Goal: Task Accomplishment & Management: Complete application form

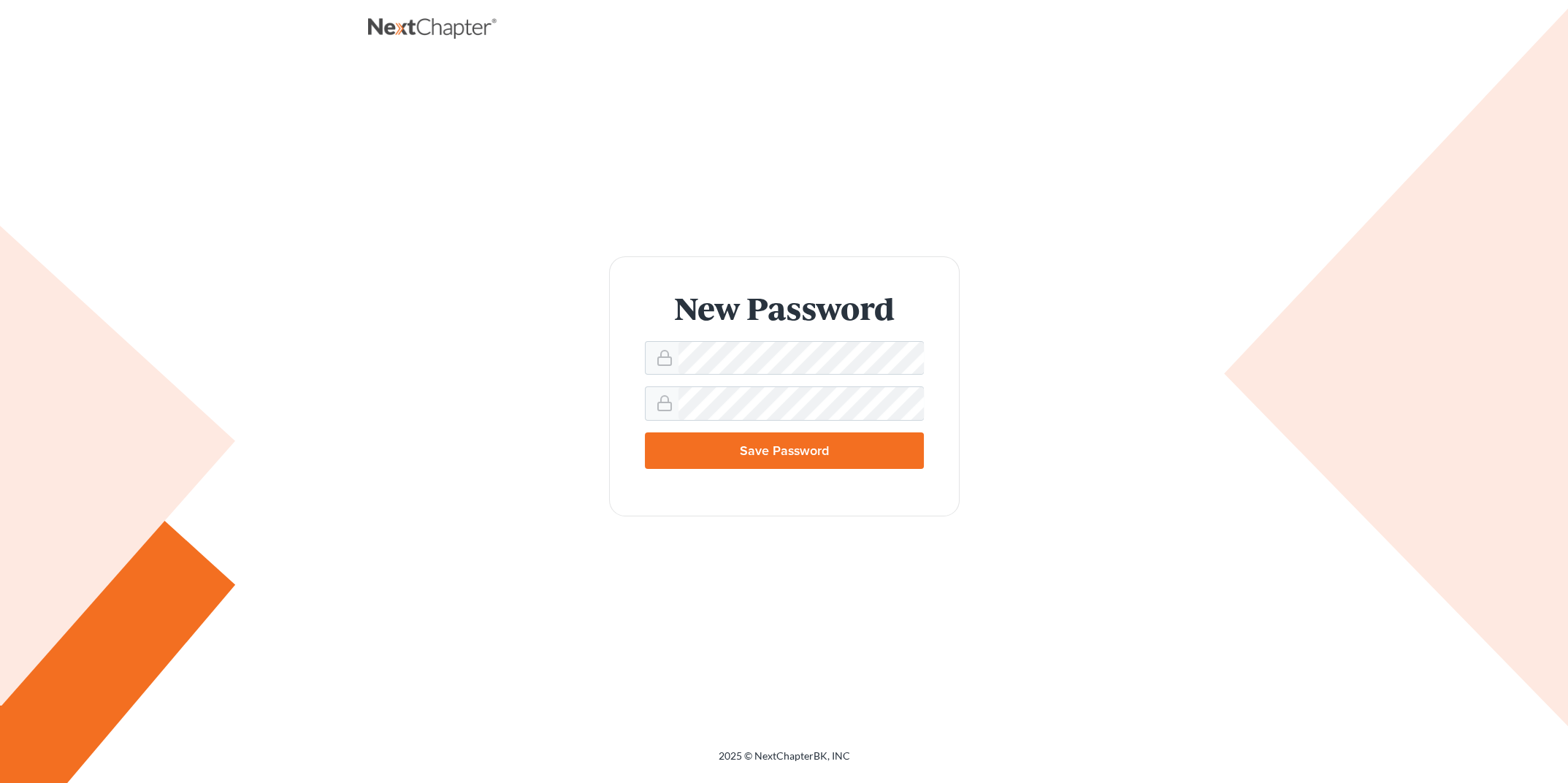
click at [791, 455] on input "Save Password" at bounding box center [784, 451] width 279 height 37
type input "Thinking..."
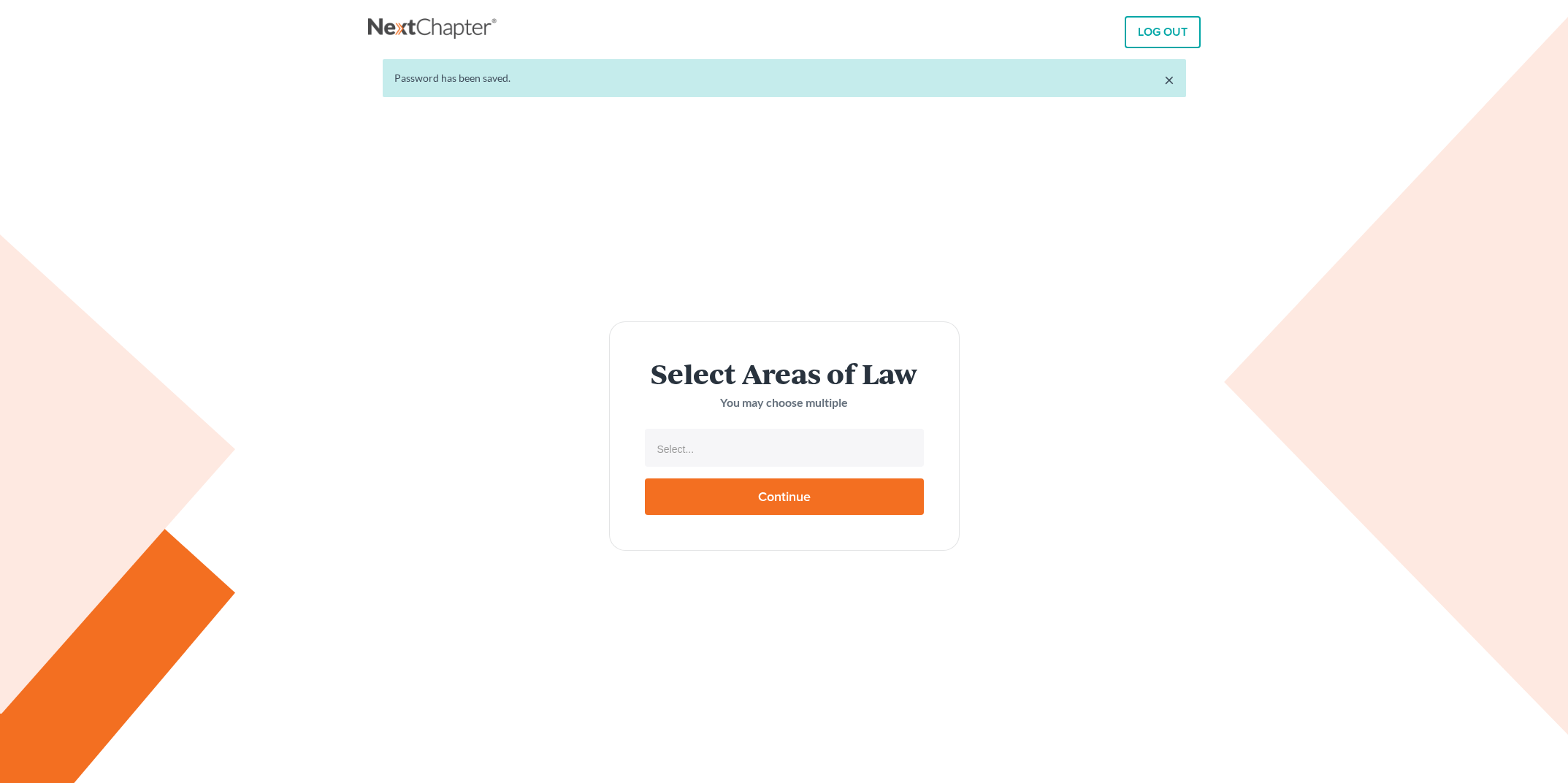
select select
click at [754, 451] on input "text" at bounding box center [783, 449] width 258 height 22
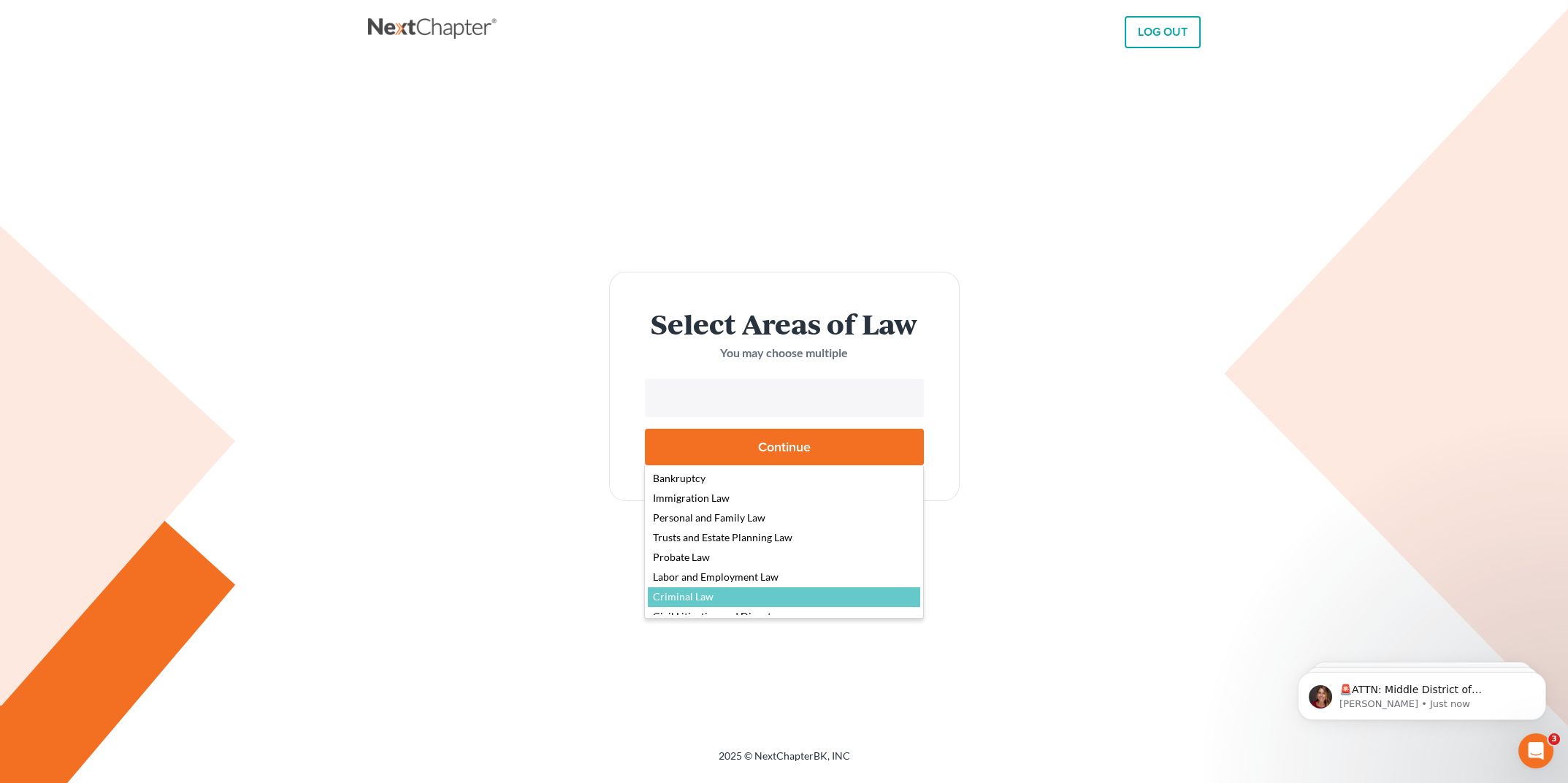
scroll to position [76, 0]
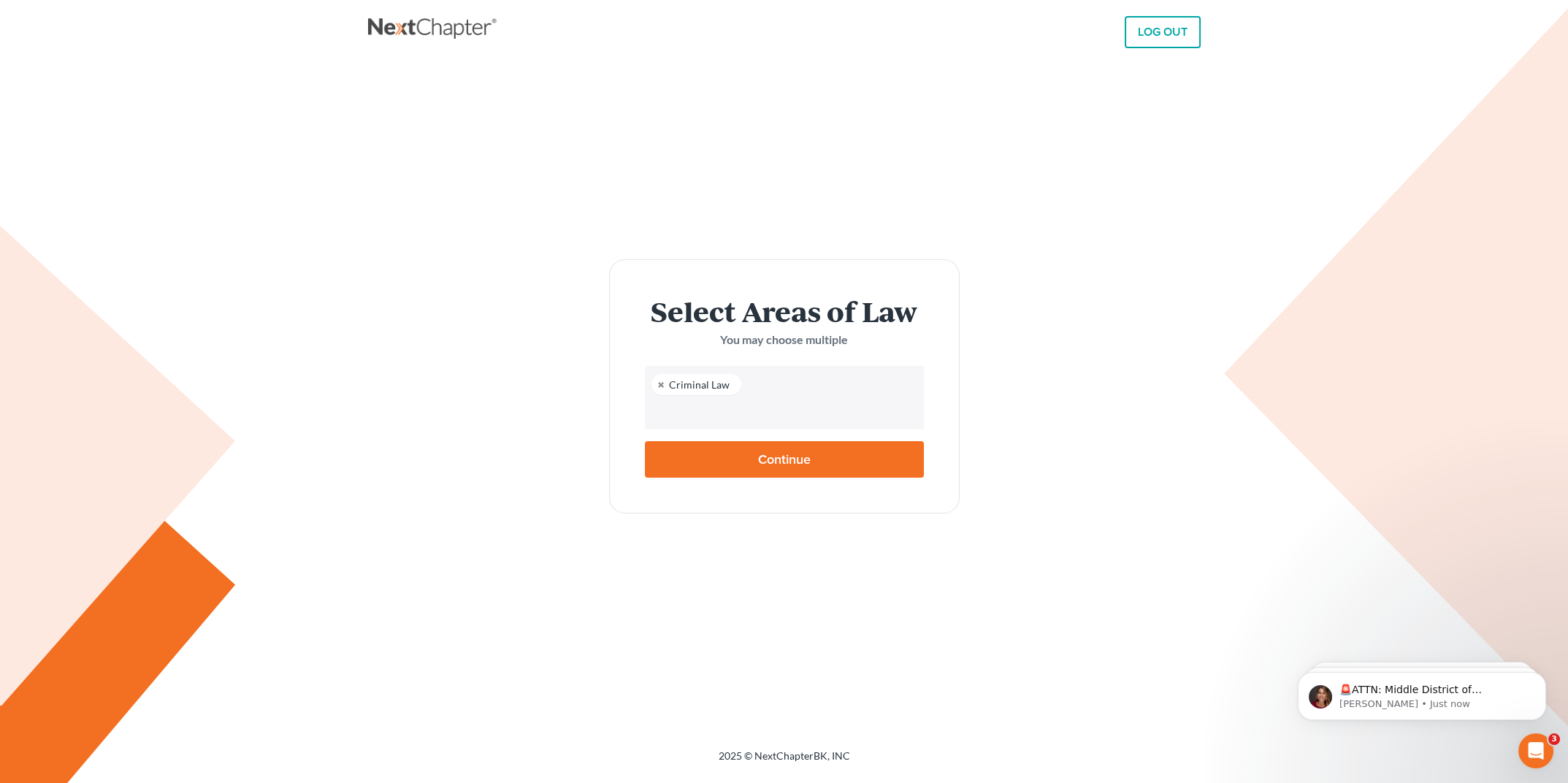
click at [748, 414] on input "text" at bounding box center [783, 412] width 258 height 22
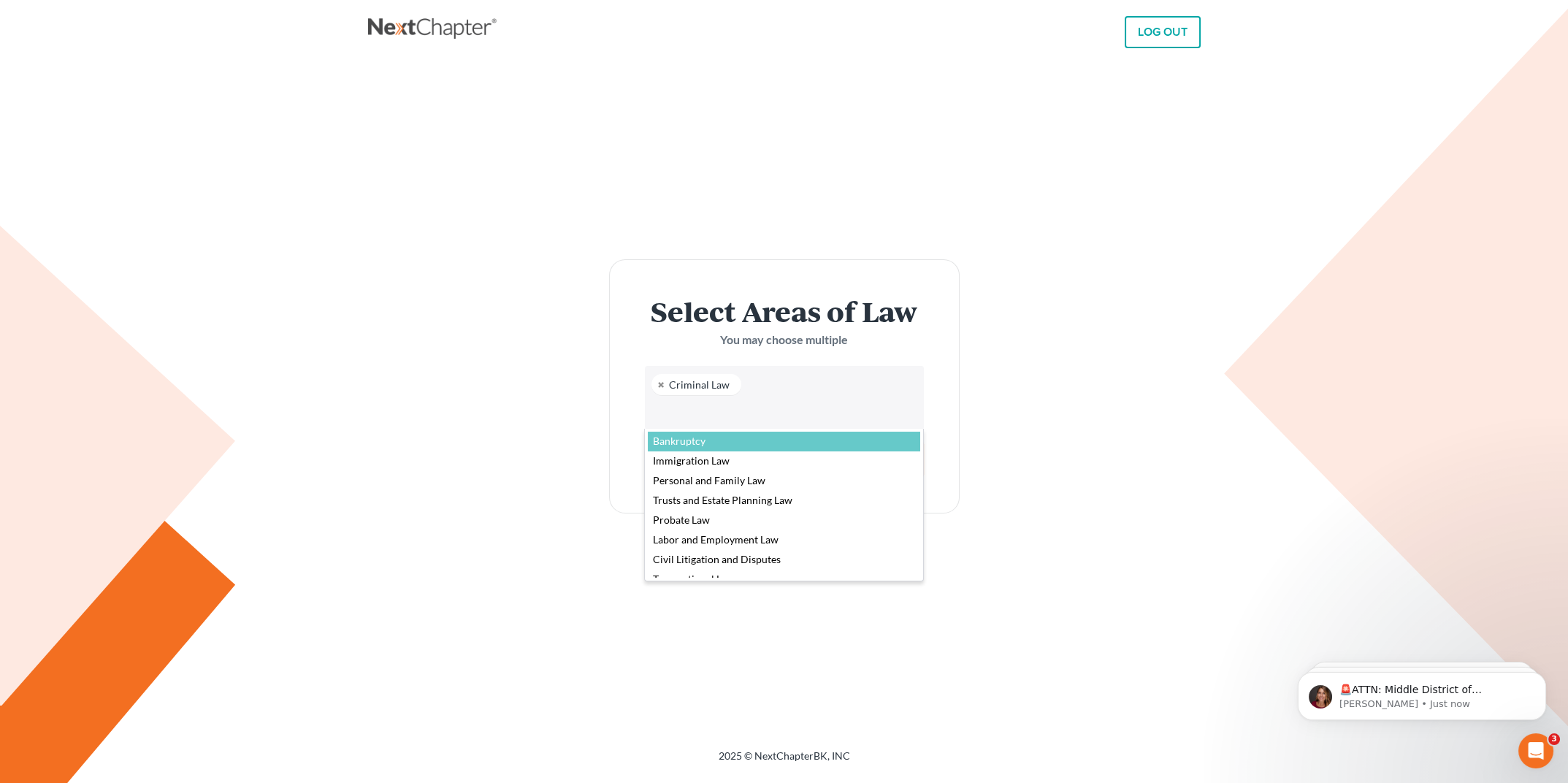
select select "4556"
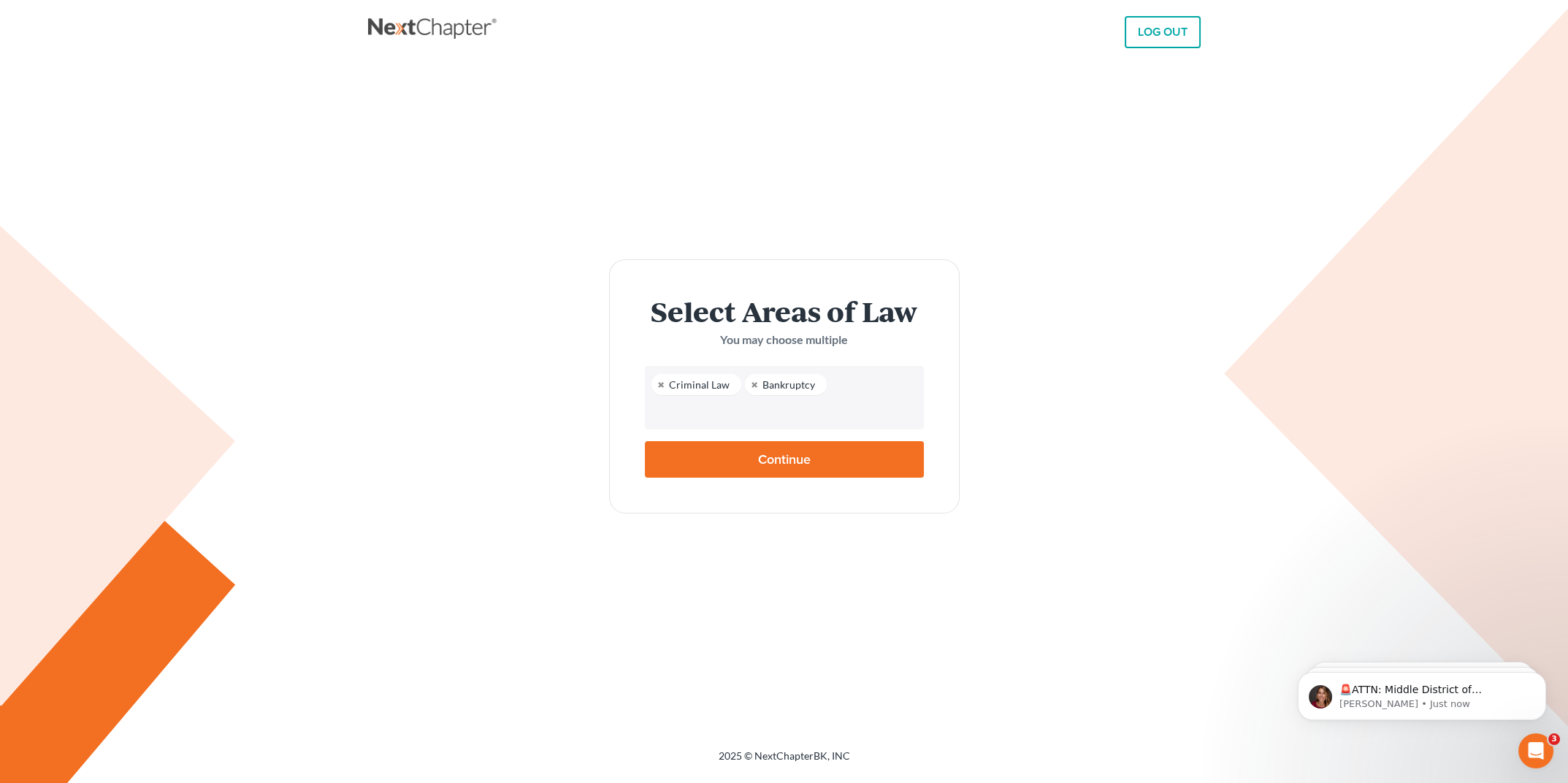
click at [743, 423] on li at bounding box center [783, 412] width 270 height 29
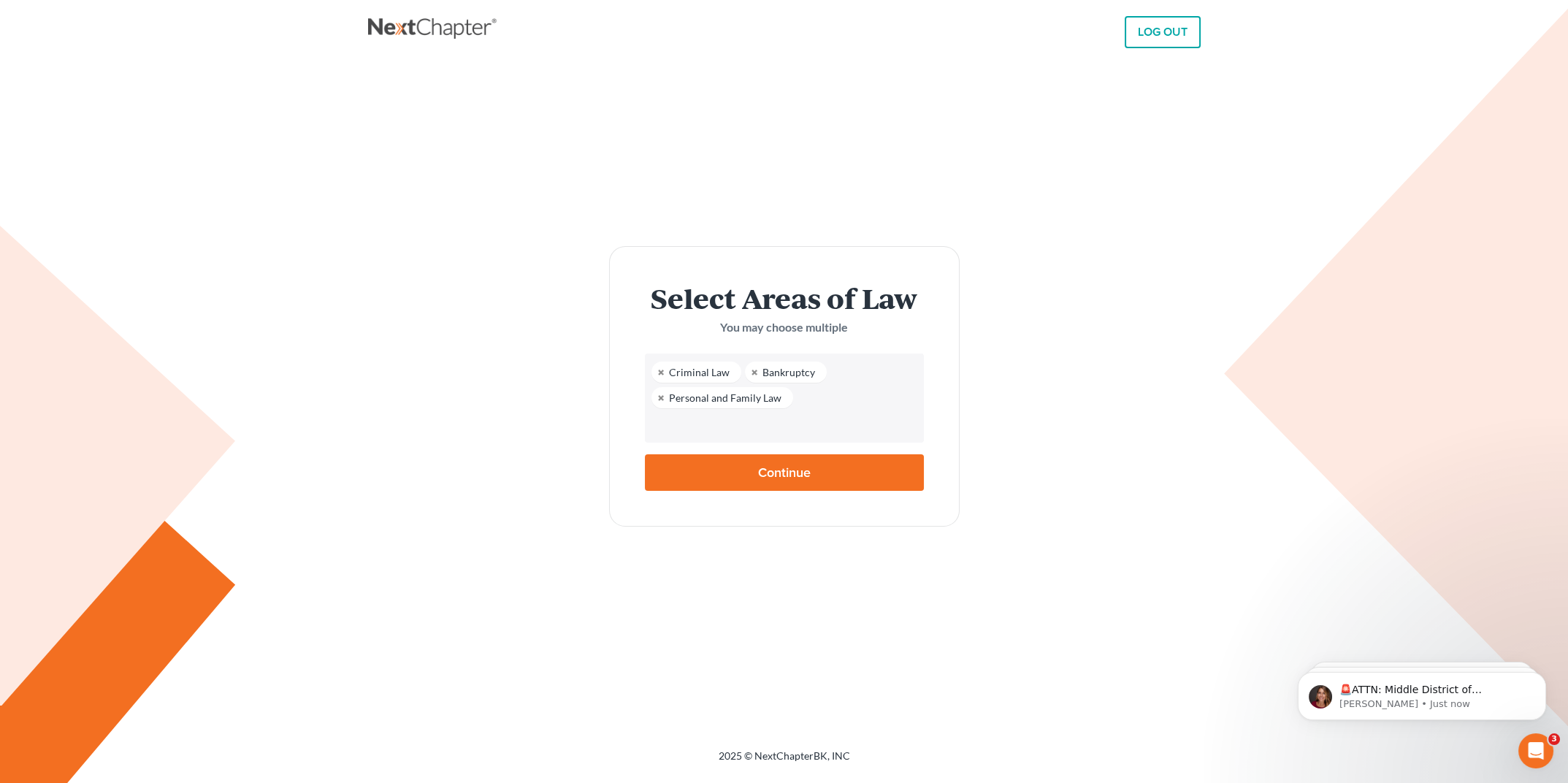
click at [734, 425] on input "text" at bounding box center [783, 425] width 258 height 22
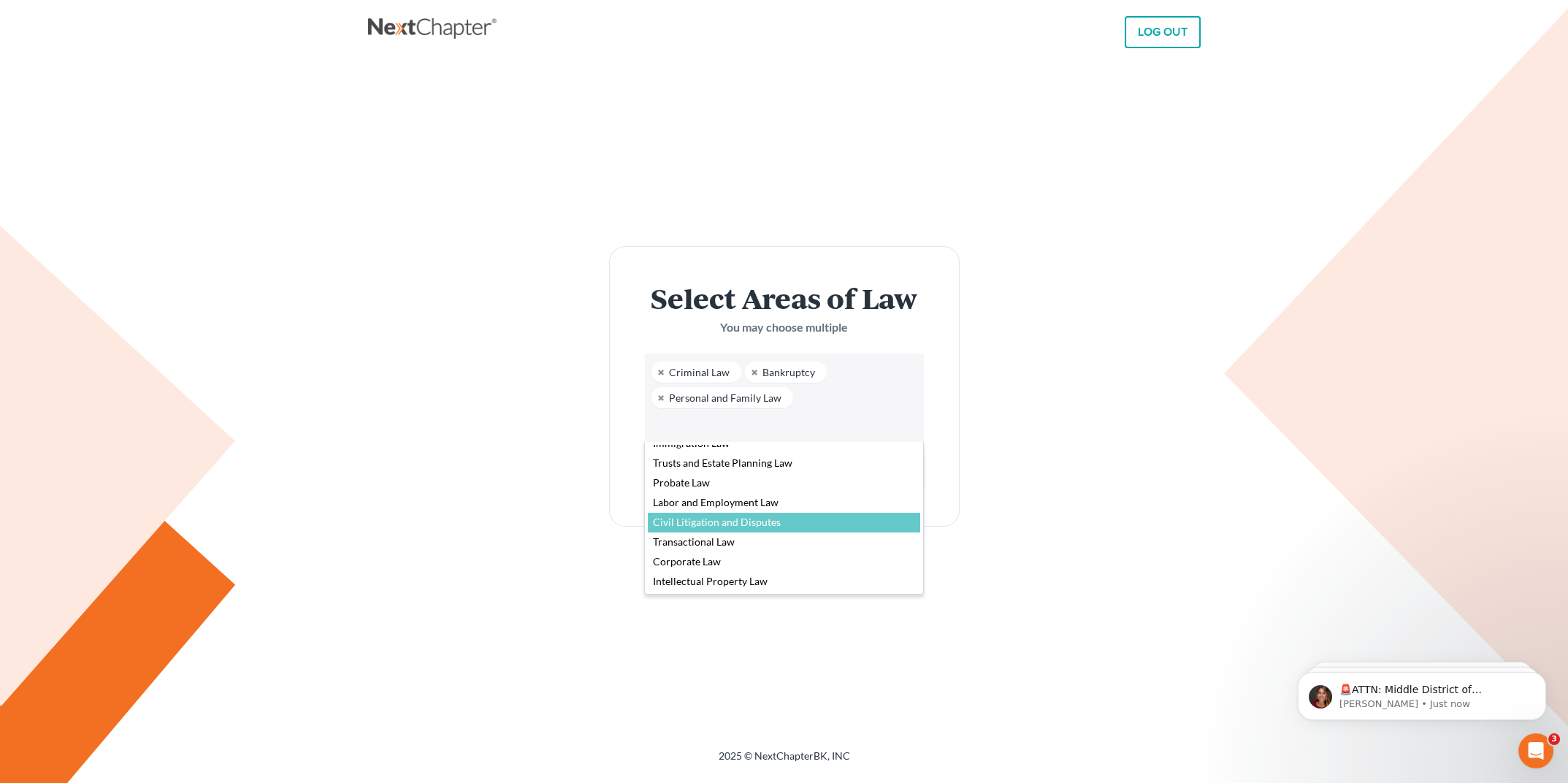
scroll to position [0, 0]
click at [1154, 491] on body "LOG OUT × Password has been saved. Select Areas of Law You may choose multiple …" at bounding box center [784, 391] width 1568 height 783
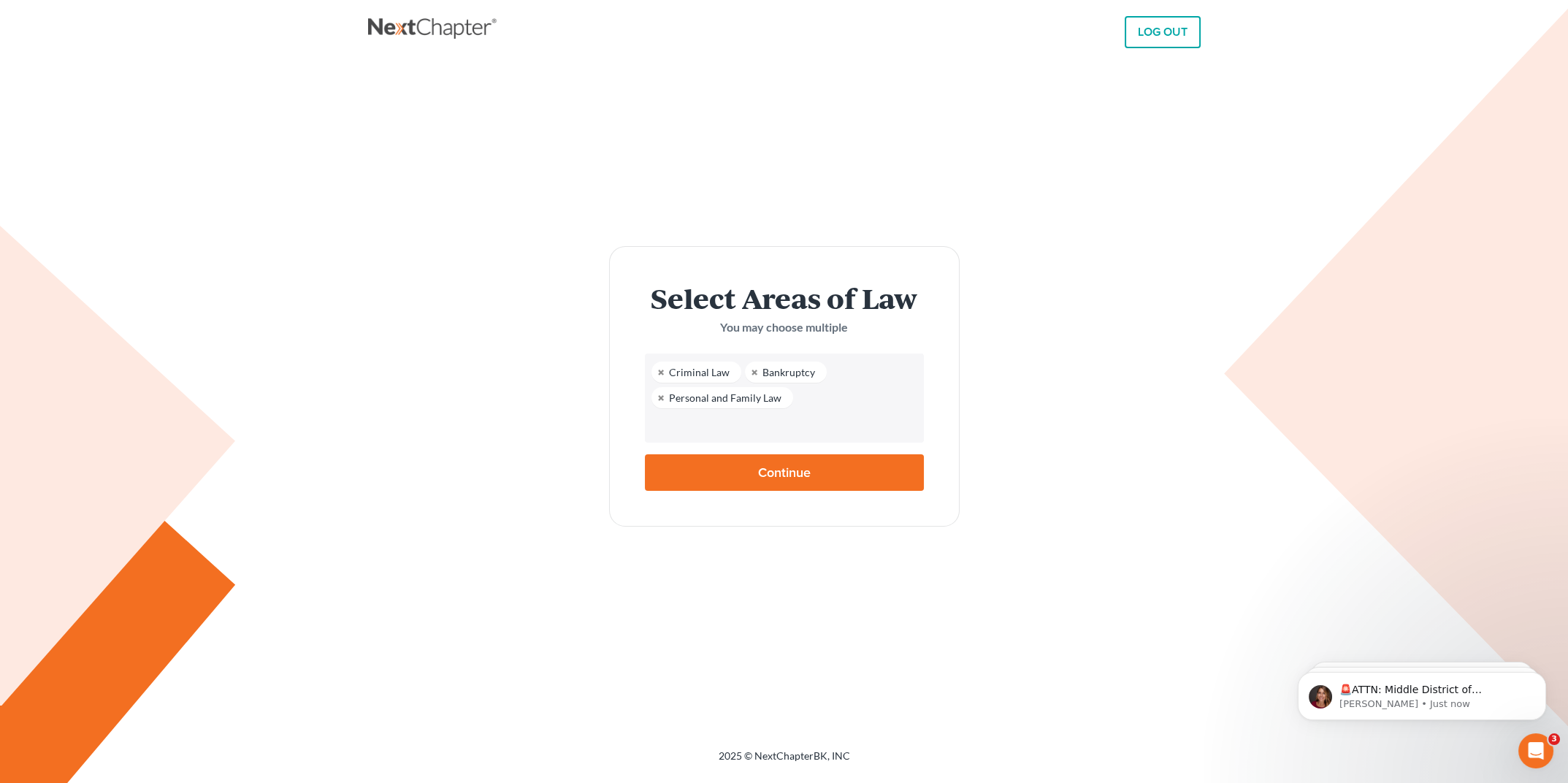
click at [742, 467] on input "Continue" at bounding box center [784, 473] width 279 height 37
type input "Thinking..."
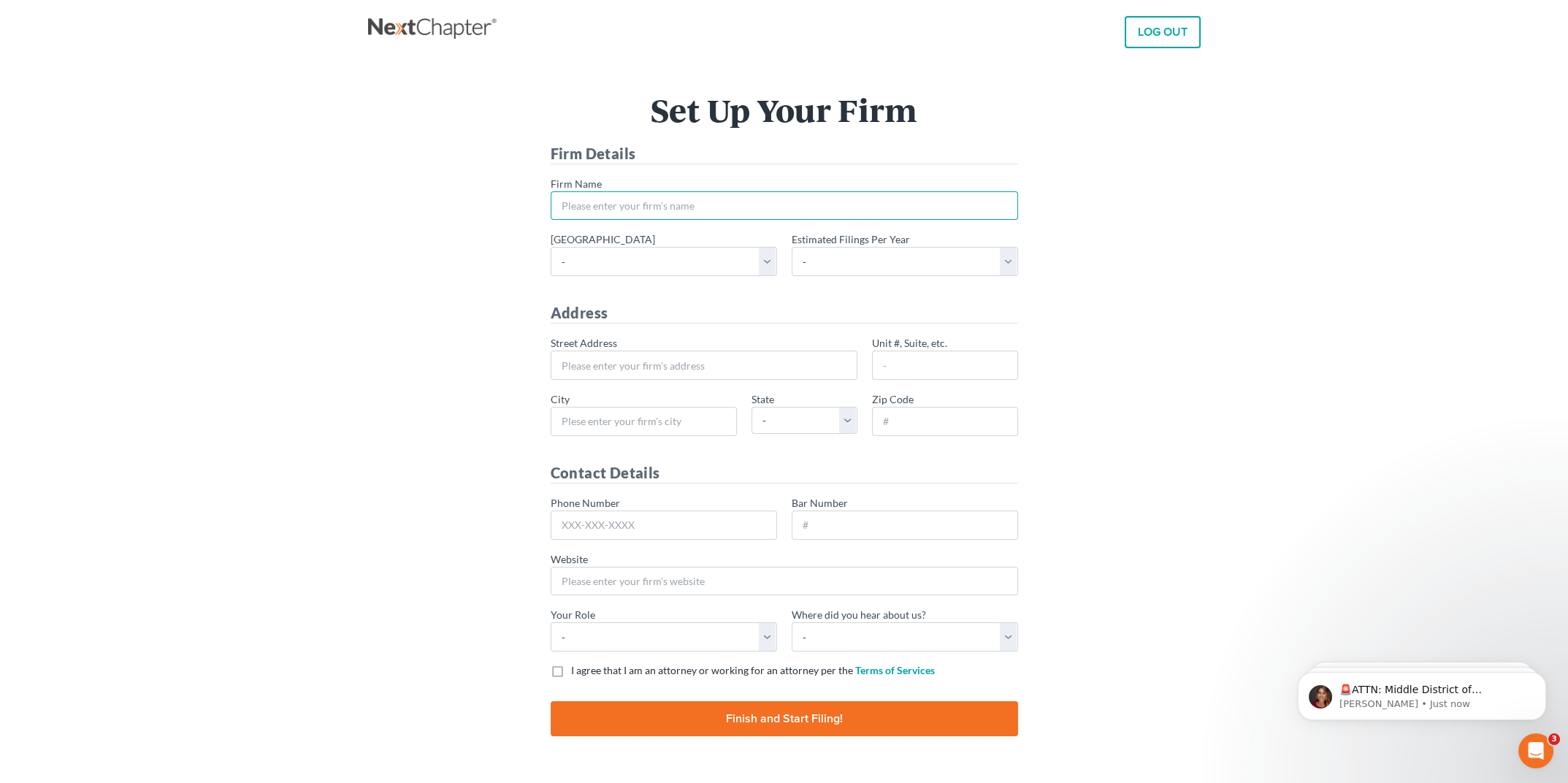
click at [678, 204] on input "* Firm Name" at bounding box center [784, 206] width 467 height 29
click at [663, 201] on input "* Firm Name" at bounding box center [784, 206] width 467 height 29
type input "[PERSON_NAME], [PERSON_NAME] & [PERSON_NAME]"
